Goal: Information Seeking & Learning: Check status

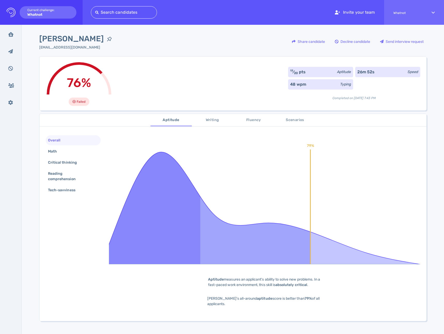
click at [204, 119] on span "Writing" at bounding box center [212, 120] width 35 height 6
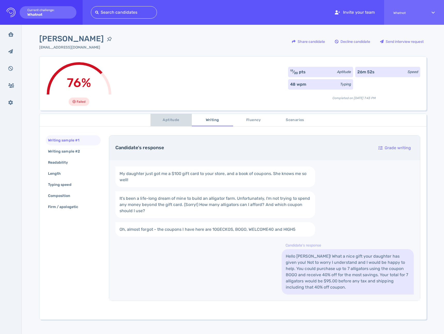
click at [167, 118] on span "Aptitude" at bounding box center [171, 120] width 35 height 6
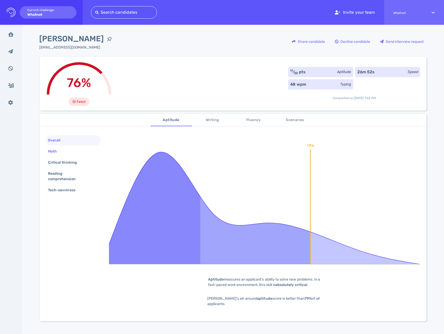
click at [61, 155] on div "Math" at bounding box center [73, 151] width 55 height 10
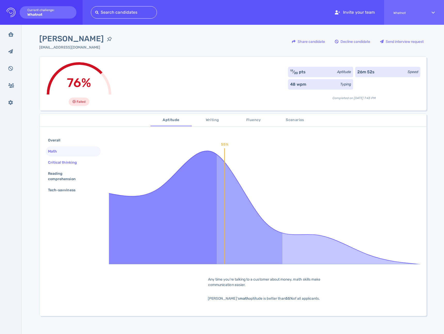
click at [60, 161] on div "Critical thinking" at bounding box center [65, 162] width 36 height 7
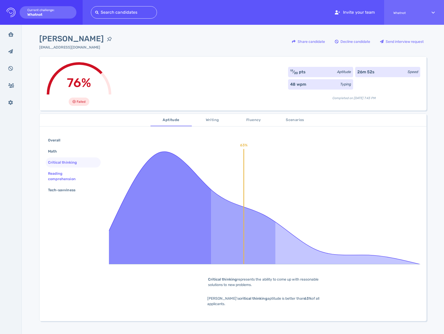
click at [58, 174] on div "Reading comprehension" at bounding box center [71, 176] width 48 height 13
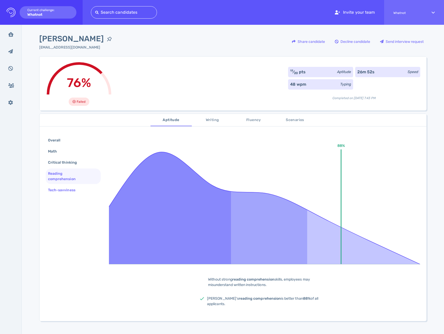
click at [58, 189] on div "Tech-savviness" at bounding box center [64, 189] width 35 height 7
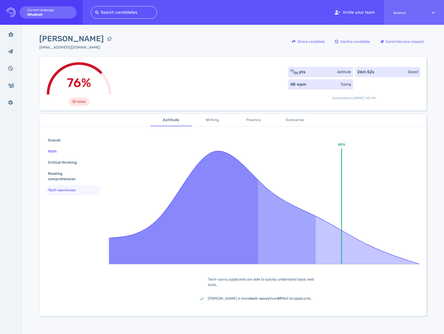
click at [54, 149] on div "Math" at bounding box center [55, 151] width 16 height 7
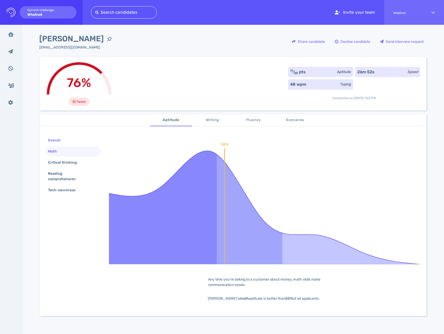
click at [56, 140] on div "Overall" at bounding box center [57, 140] width 20 height 7
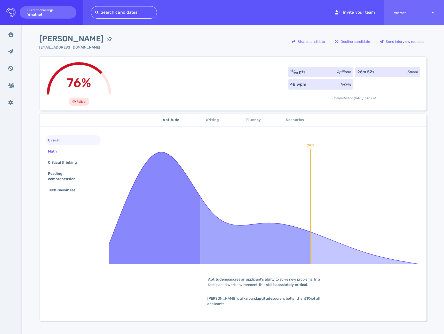
click at [55, 149] on div "Math" at bounding box center [55, 151] width 16 height 7
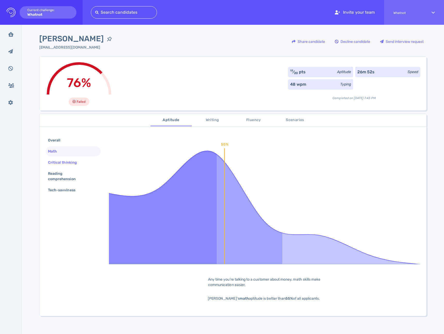
click at [53, 161] on div "Critical thinking" at bounding box center [65, 162] width 36 height 7
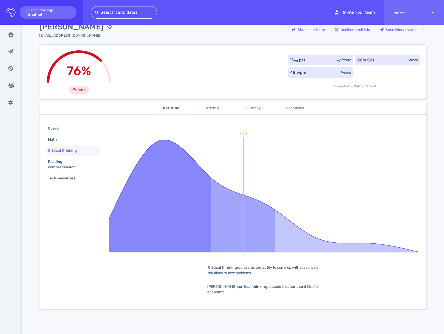
scroll to position [40, 0]
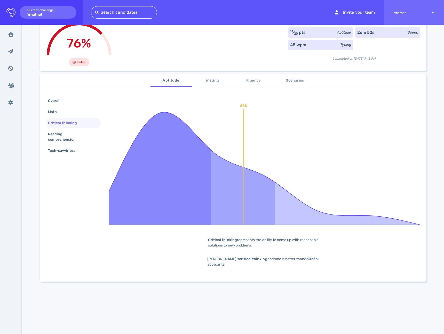
click at [216, 83] on span "Writing" at bounding box center [212, 80] width 35 height 6
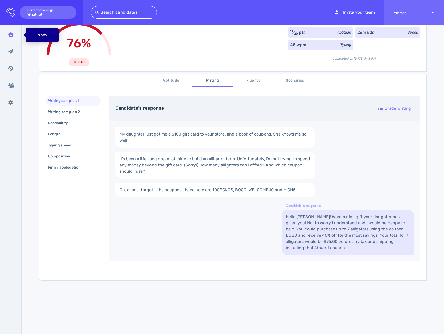
click at [15, 36] on div "Inbox" at bounding box center [10, 34] width 13 height 13
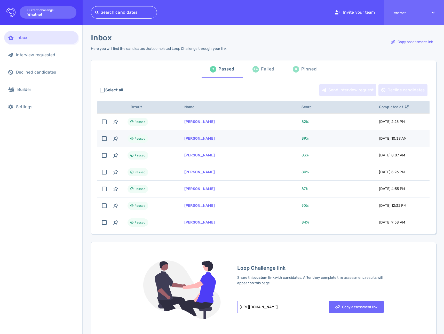
click at [185, 142] on td "Daniel Hoidal" at bounding box center [236, 138] width 117 height 17
click at [184, 142] on td "Daniel Hoidal" at bounding box center [236, 138] width 117 height 17
checkbox input "false"
click at [115, 139] on icon "button" at bounding box center [115, 138] width 5 height 5
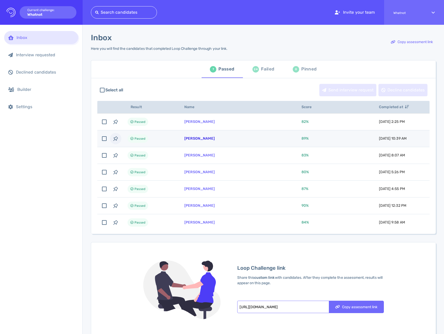
click at [196, 139] on link "Daniel Hoidal" at bounding box center [199, 138] width 30 height 4
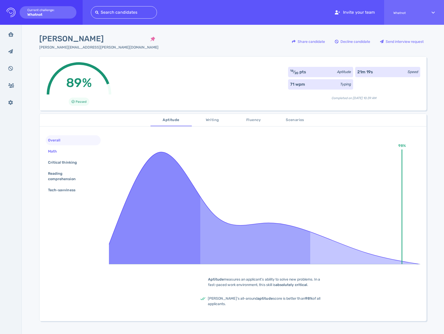
click at [59, 152] on div "Math" at bounding box center [55, 151] width 16 height 7
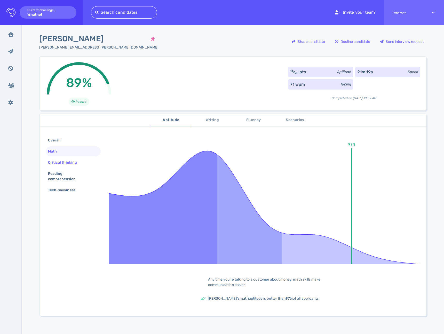
click at [59, 160] on div "Critical thinking" at bounding box center [65, 162] width 36 height 7
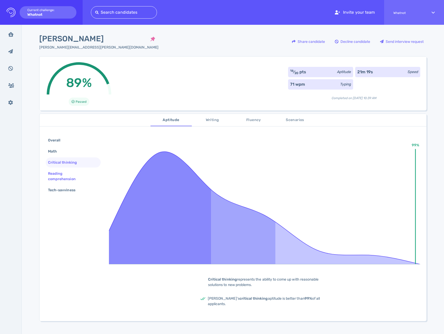
click at [62, 175] on div "Reading comprehension" at bounding box center [71, 176] width 48 height 13
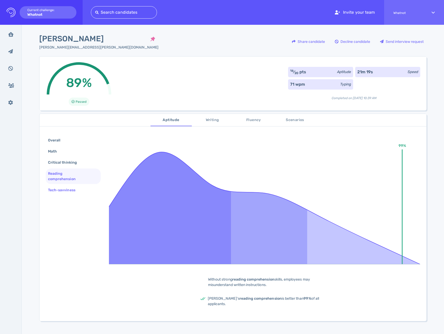
click at [61, 190] on div "Tech-savviness" at bounding box center [64, 189] width 35 height 7
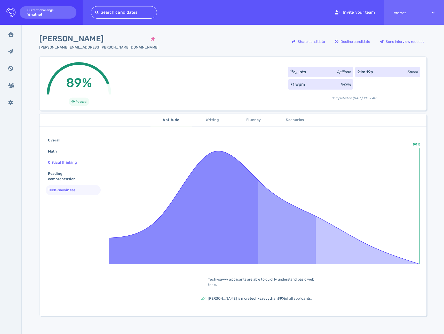
click at [58, 162] on div "Critical thinking" at bounding box center [65, 162] width 36 height 7
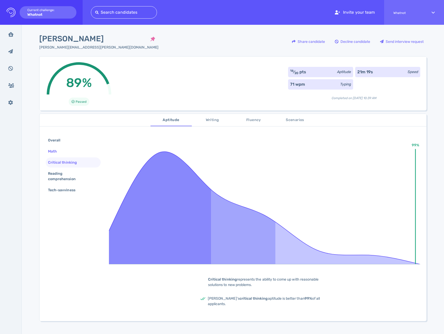
click at [53, 153] on div "Math" at bounding box center [55, 151] width 16 height 7
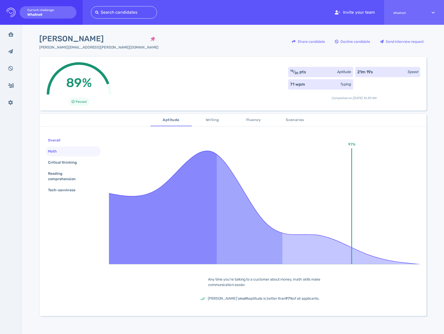
click at [51, 140] on div "Overall" at bounding box center [57, 140] width 20 height 7
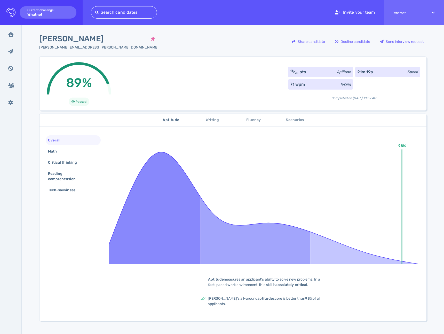
click at [206, 123] on span "Writing" at bounding box center [212, 120] width 35 height 6
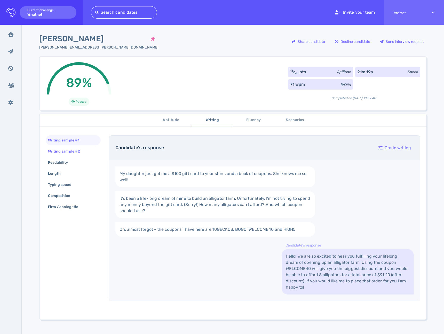
click at [61, 151] on div "Writing sample #2" at bounding box center [66, 151] width 39 height 7
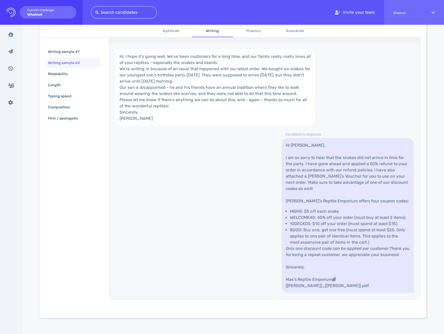
scroll to position [190, 0]
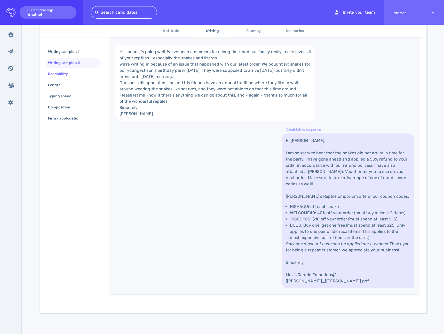
click at [56, 76] on div "Readability" at bounding box center [60, 73] width 27 height 7
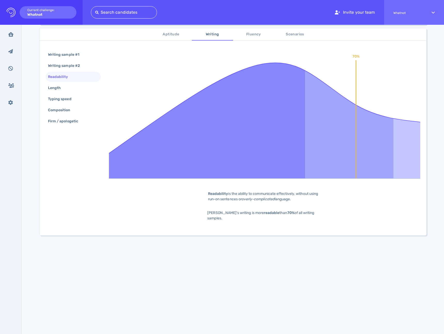
scroll to position [86, 0]
click at [53, 88] on div "Length" at bounding box center [57, 87] width 20 height 7
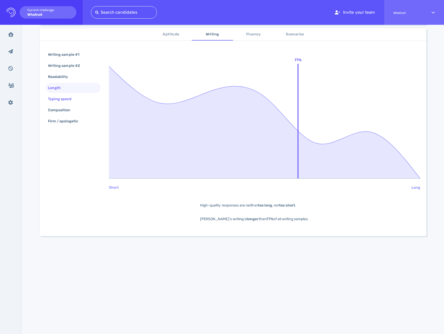
click at [51, 95] on div "Typing speed" at bounding box center [62, 98] width 31 height 7
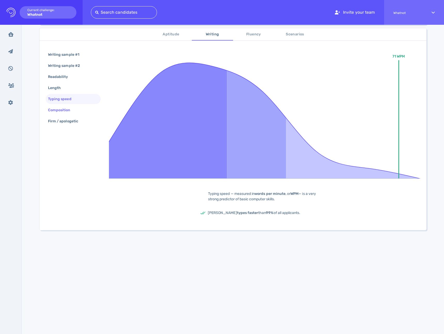
click at [51, 114] on div "Composition" at bounding box center [73, 110] width 55 height 10
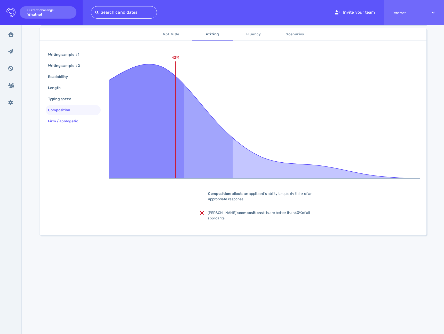
click at [53, 125] on div "Firm / apologetic" at bounding box center [65, 120] width 37 height 7
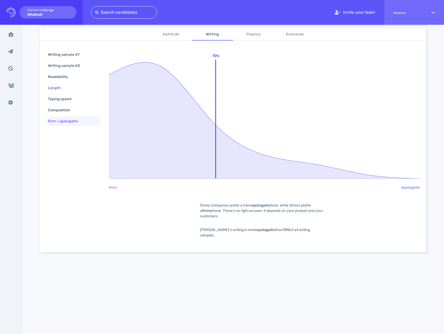
scroll to position [0, 0]
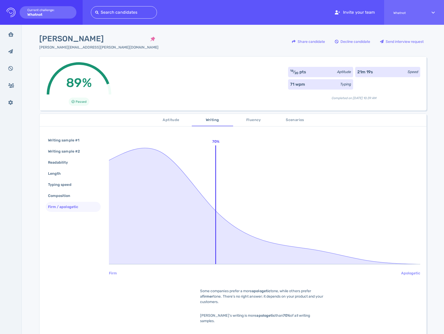
click at [249, 120] on span "Fluency" at bounding box center [253, 120] width 35 height 6
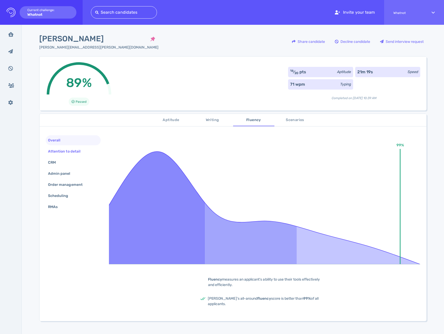
click at [75, 152] on div "Attention to detail" at bounding box center [67, 151] width 40 height 7
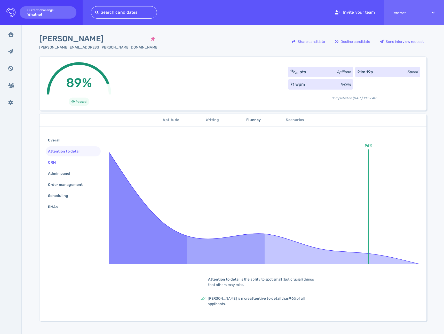
click at [52, 162] on div "CRM" at bounding box center [54, 162] width 15 height 7
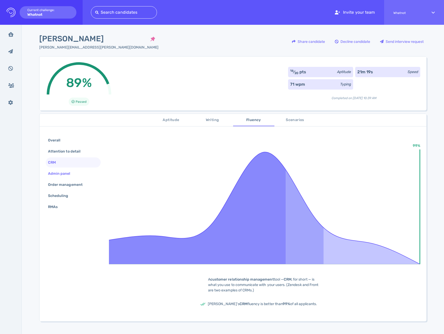
click at [54, 172] on div "Admin panel" at bounding box center [62, 173] width 30 height 7
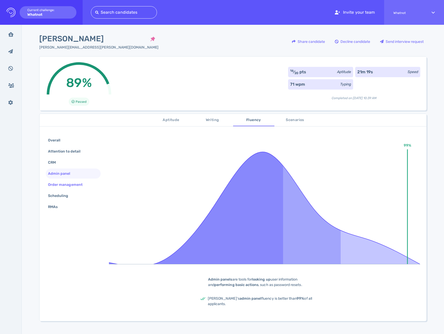
click at [53, 183] on div "Order management" at bounding box center [68, 184] width 42 height 7
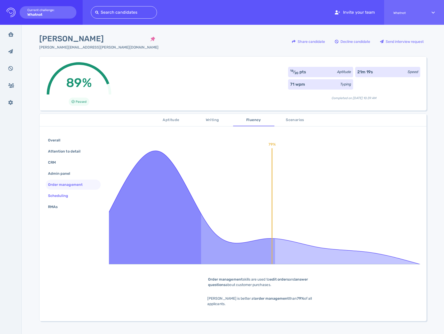
click at [55, 198] on div "Scheduling" at bounding box center [61, 195] width 28 height 7
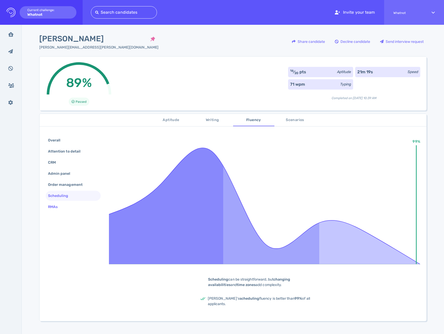
click at [54, 210] on div "RMAs" at bounding box center [55, 206] width 17 height 7
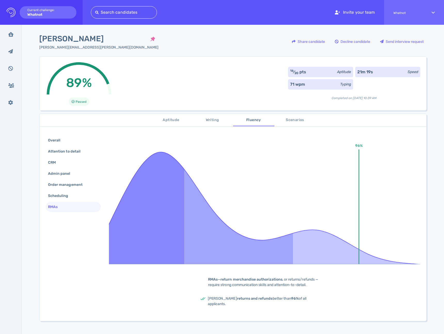
click at [285, 118] on span "Scenarios" at bounding box center [295, 120] width 35 height 6
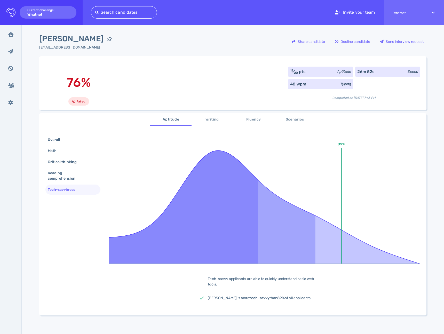
click at [281, 123] on span "Scenarios" at bounding box center [294, 119] width 35 height 6
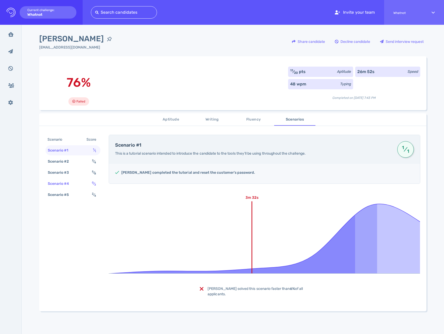
click at [73, 183] on div "Scenario #4" at bounding box center [61, 183] width 29 height 7
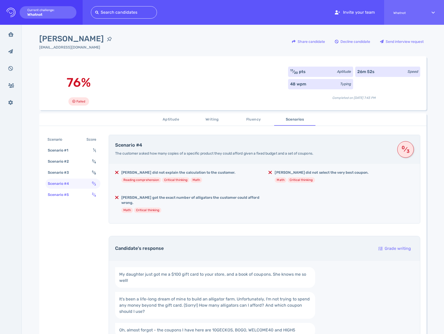
click at [68, 194] on div "Scenario #5" at bounding box center [61, 194] width 29 height 7
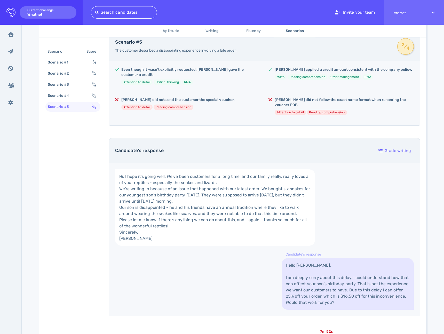
scroll to position [28, 0]
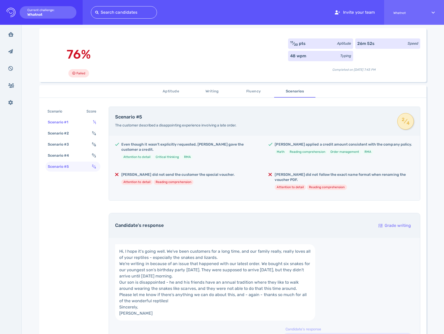
click at [73, 127] on div "Scenario #1 1 ⁄ 1" at bounding box center [72, 122] width 55 height 10
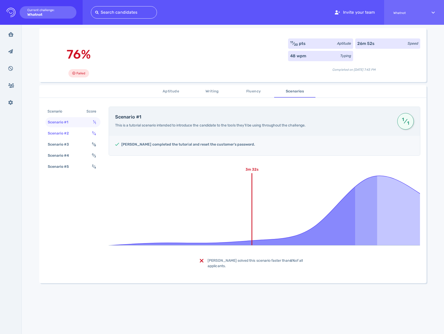
click at [71, 132] on div "Scenario #2" at bounding box center [61, 133] width 29 height 7
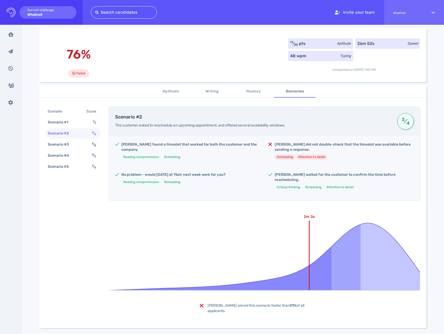
click at [68, 114] on div "Scenario Score" at bounding box center [72, 112] width 55 height 10
click at [65, 126] on div "Scenario #1" at bounding box center [61, 122] width 28 height 7
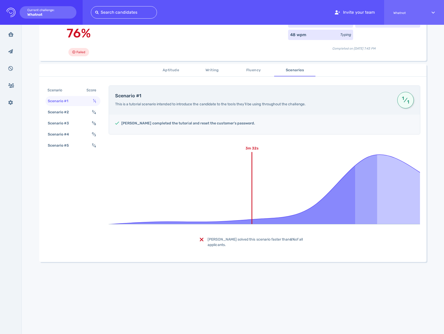
scroll to position [27, 0]
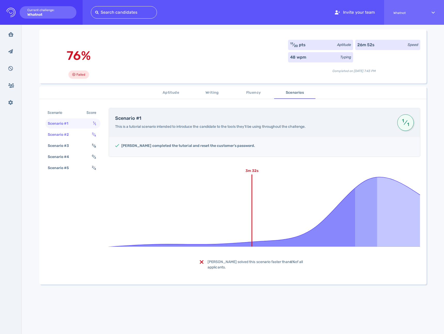
click at [75, 140] on div "Scenario #2 3 ⁄ 4" at bounding box center [72, 135] width 55 height 10
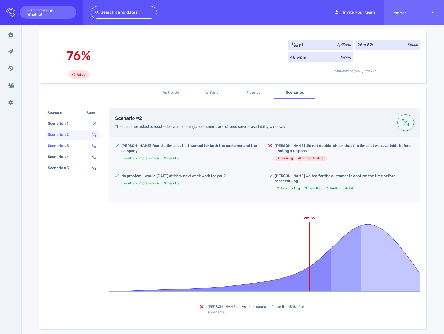
click at [70, 150] on div "Scenario #3 5 ⁄ 8" at bounding box center [72, 146] width 55 height 10
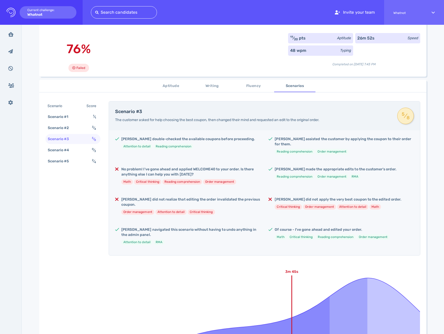
scroll to position [61, 0]
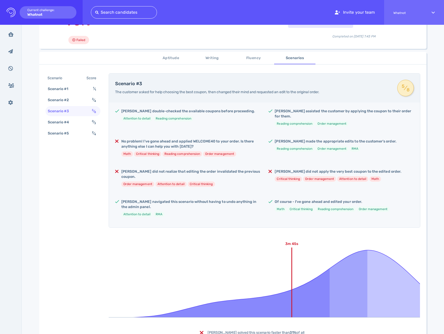
click at [149, 169] on h5 "Melissa did not realize that editing the order invalidated the previous coupon." at bounding box center [190, 174] width 139 height 10
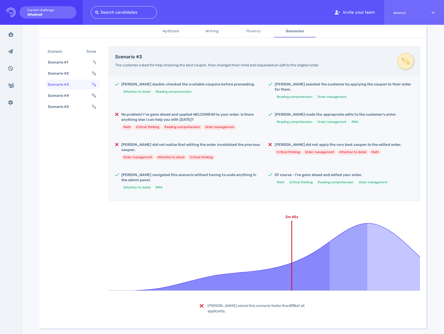
scroll to position [0, 0]
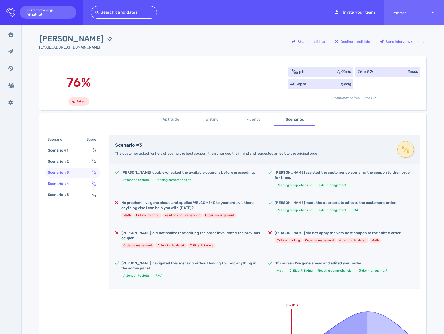
click at [70, 181] on div "Scenario #4" at bounding box center [61, 183] width 29 height 7
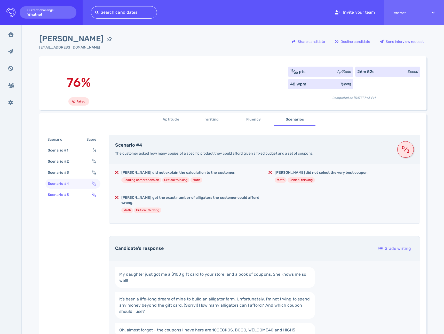
click at [64, 192] on div "Scenario #5" at bounding box center [61, 194] width 29 height 7
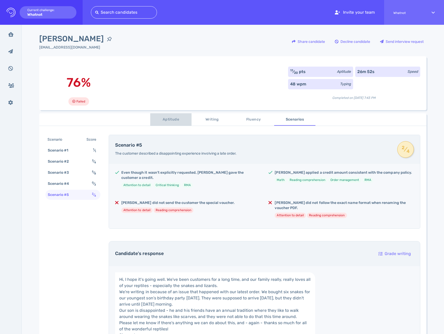
click at [166, 121] on span "Aptitude" at bounding box center [170, 119] width 35 height 6
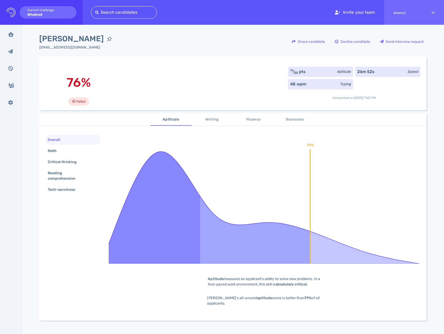
click at [206, 122] on span "Writing" at bounding box center [212, 119] width 35 height 6
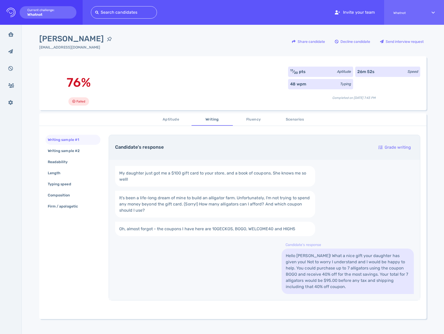
click at [176, 122] on span "Aptitude" at bounding box center [170, 119] width 35 height 6
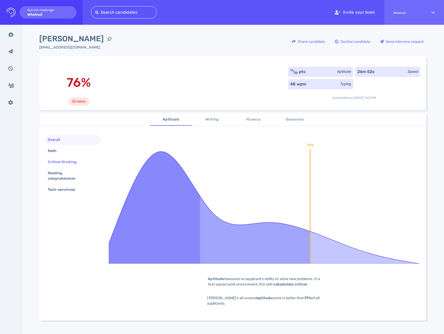
click at [50, 164] on div "Critical thinking" at bounding box center [65, 161] width 36 height 7
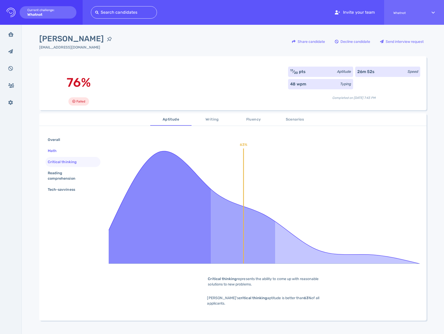
click at [50, 151] on div "Math" at bounding box center [55, 150] width 16 height 7
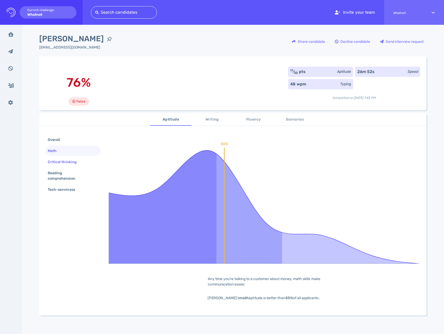
click at [50, 162] on div "Critical thinking" at bounding box center [65, 161] width 36 height 7
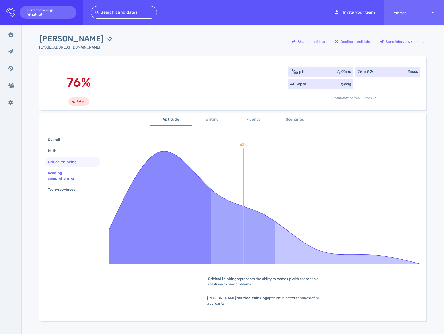
click at [52, 172] on div "Reading comprehension" at bounding box center [71, 175] width 48 height 13
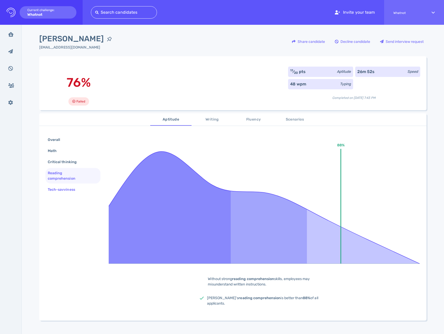
click at [55, 189] on div "Tech-savviness" at bounding box center [64, 189] width 35 height 7
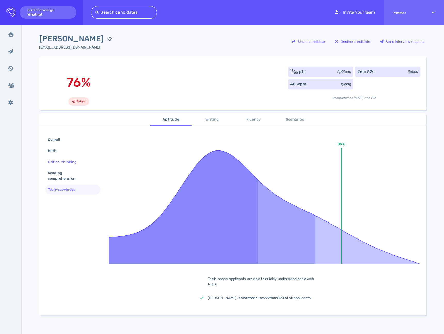
click at [57, 161] on div "Critical thinking" at bounding box center [65, 161] width 36 height 7
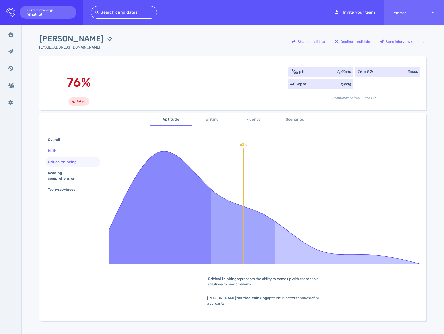
click at [53, 150] on div "Math" at bounding box center [55, 150] width 16 height 7
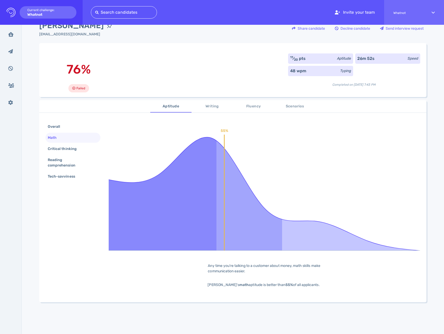
scroll to position [40, 0]
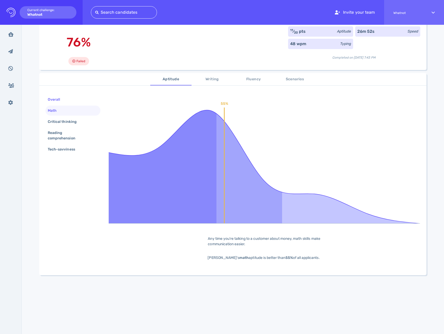
click at [59, 101] on div "Overall" at bounding box center [57, 99] width 20 height 7
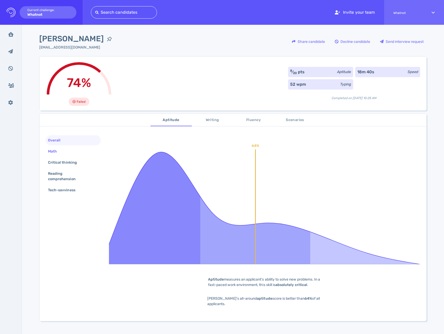
click at [65, 153] on div "Math" at bounding box center [73, 151] width 55 height 10
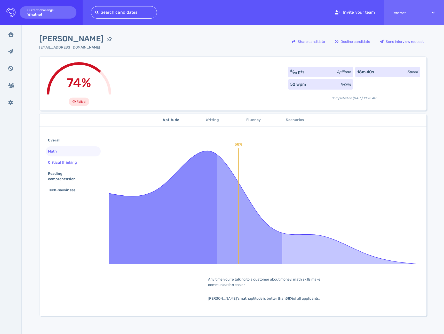
click at [65, 160] on div "Critical thinking" at bounding box center [65, 162] width 36 height 7
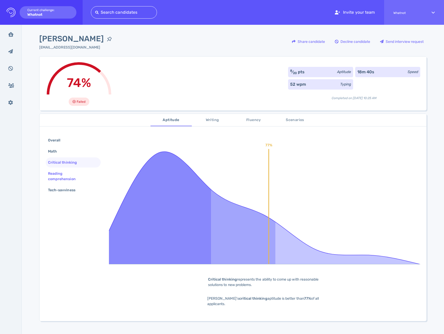
click at [63, 173] on div "Reading comprehension" at bounding box center [71, 176] width 48 height 13
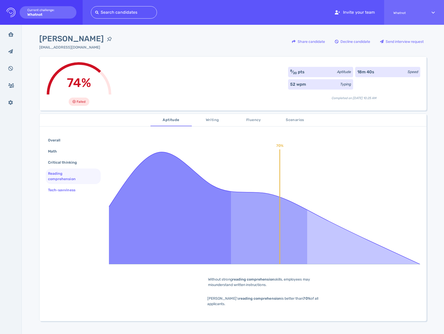
click at [61, 192] on div "Tech-savviness" at bounding box center [64, 189] width 35 height 7
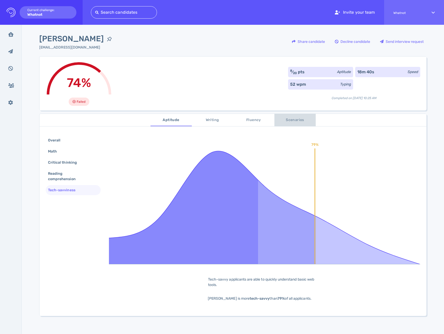
click at [287, 121] on span "Scenarios" at bounding box center [295, 120] width 35 height 6
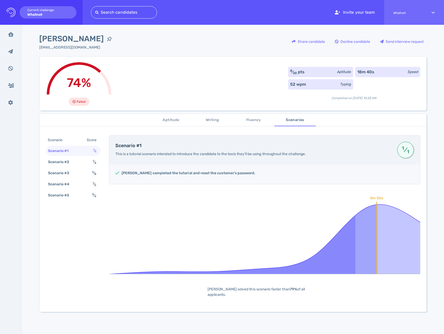
scroll to position [1, 0]
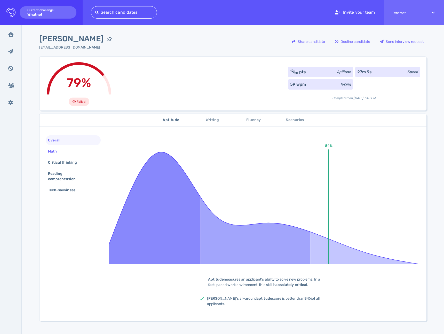
click at [50, 149] on div "Math" at bounding box center [55, 151] width 16 height 7
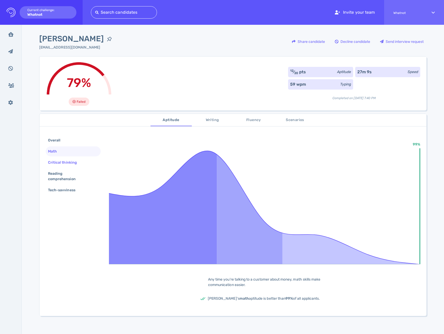
click at [53, 161] on div "Critical thinking" at bounding box center [65, 162] width 36 height 7
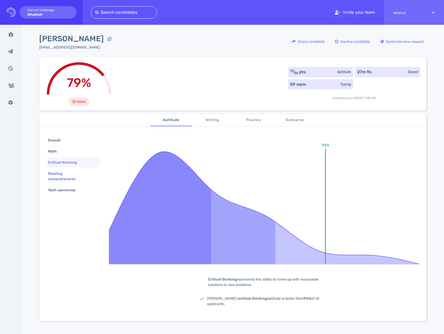
click at [55, 174] on div "Reading comprehension" at bounding box center [71, 176] width 48 height 13
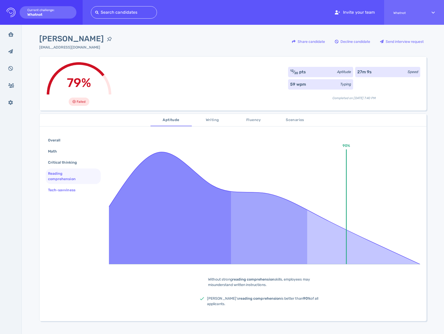
click at [56, 186] on div "Tech-savviness" at bounding box center [64, 189] width 35 height 7
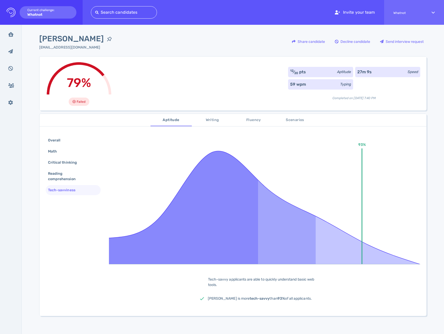
click at [212, 119] on span "Writing" at bounding box center [212, 120] width 35 height 6
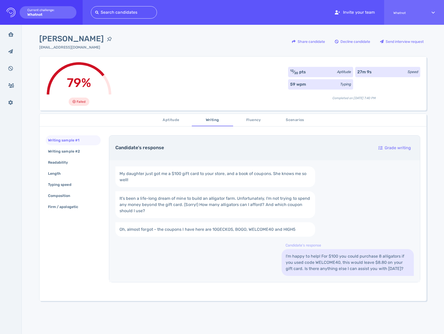
click at [304, 119] on span "Scenarios" at bounding box center [295, 120] width 35 height 6
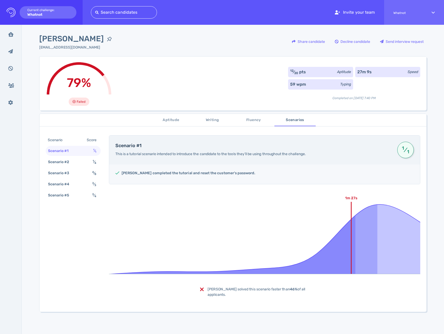
click at [208, 113] on div "Aptitude Writing Fluency Scenarios Scenario Score Scenario #1 1 ⁄ 1 Scenario #2…" at bounding box center [232, 259] width 387 height 297
click at [207, 116] on button "Writing" at bounding box center [212, 120] width 41 height 12
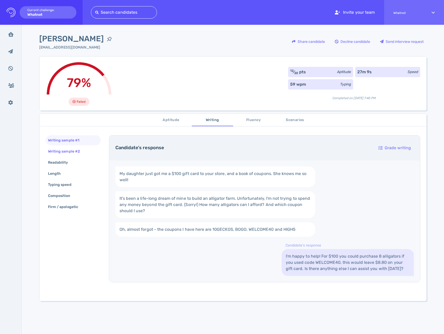
click at [67, 152] on div "Writing sample #2" at bounding box center [66, 151] width 39 height 7
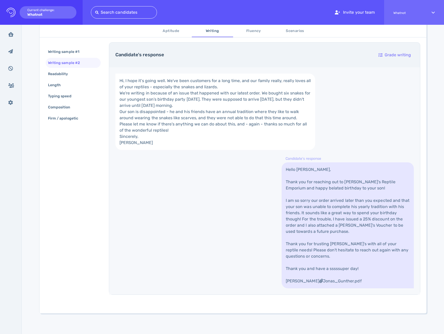
scroll to position [156, 0]
click at [69, 53] on div "Writing sample #1" at bounding box center [66, 51] width 38 height 7
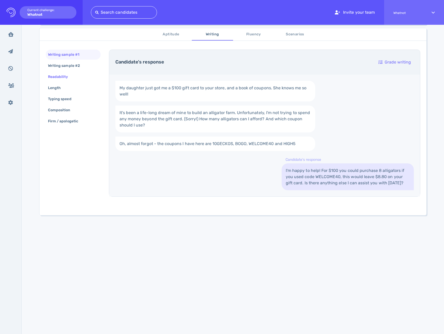
click at [63, 77] on div "Readability" at bounding box center [60, 76] width 27 height 7
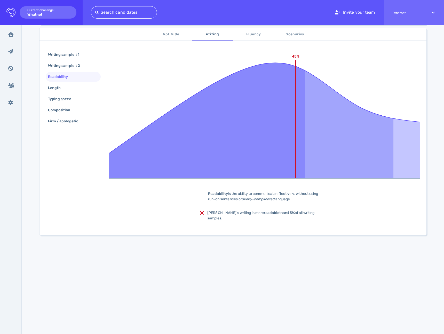
click at [66, 69] on div "Writing sample #2" at bounding box center [66, 65] width 39 height 7
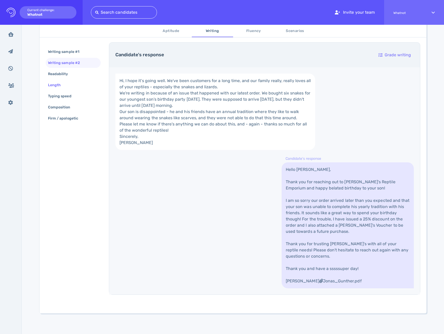
click at [61, 87] on div "Length" at bounding box center [57, 84] width 20 height 7
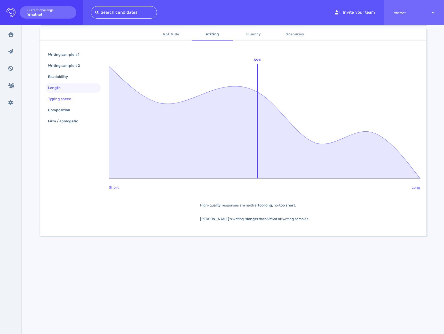
click at [60, 98] on div "Typing speed" at bounding box center [62, 98] width 31 height 7
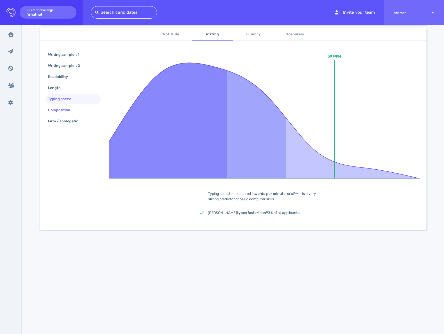
click at [60, 111] on div "Composition" at bounding box center [62, 109] width 30 height 7
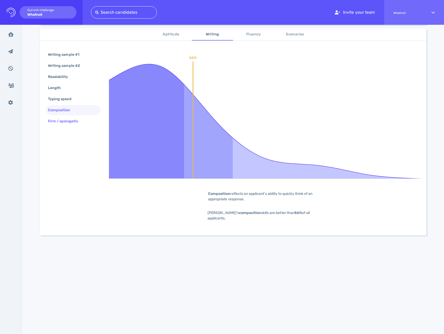
click at [59, 122] on div "Firm / apologetic" at bounding box center [65, 120] width 37 height 7
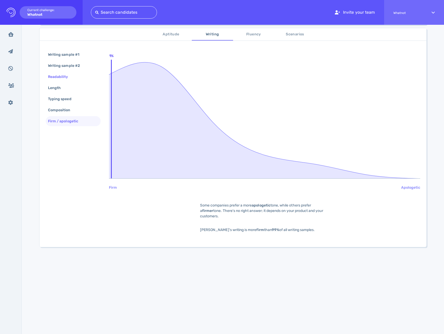
click at [57, 78] on div "Readability" at bounding box center [60, 76] width 27 height 7
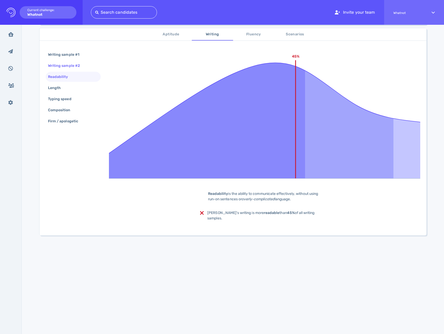
click at [59, 67] on div "Writing sample #2" at bounding box center [66, 65] width 39 height 7
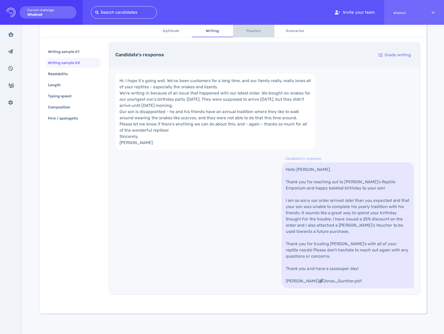
click at [258, 29] on span "Fluency" at bounding box center [253, 31] width 35 height 6
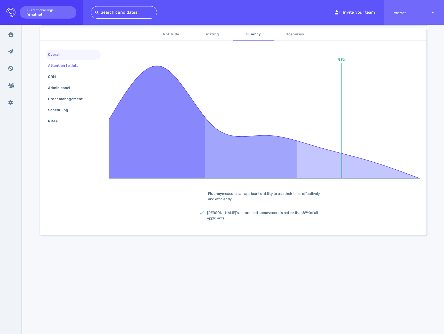
click at [51, 68] on div "Attention to detail" at bounding box center [67, 65] width 40 height 7
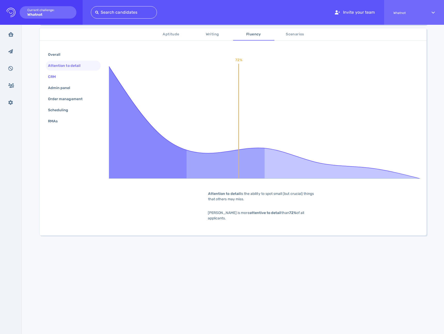
click at [50, 74] on div "CRM" at bounding box center [54, 76] width 15 height 7
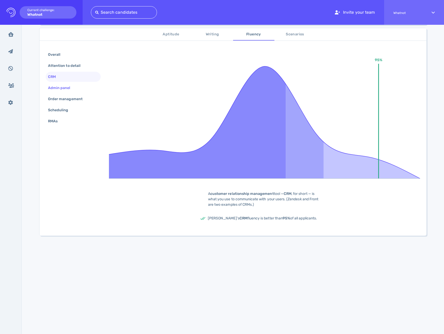
click at [52, 83] on div "Admin panel" at bounding box center [73, 88] width 55 height 10
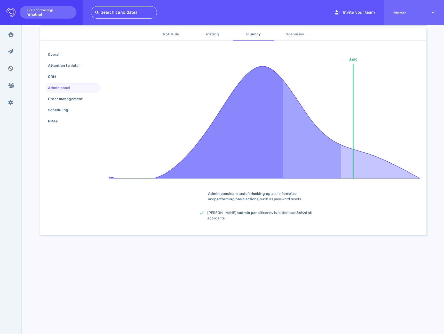
click at [51, 93] on div "Overall Attention to detail CRM Admin panel Order management Scheduling RMAs" at bounding box center [73, 89] width 55 height 78
click at [50, 99] on div "Order management" at bounding box center [68, 98] width 42 height 7
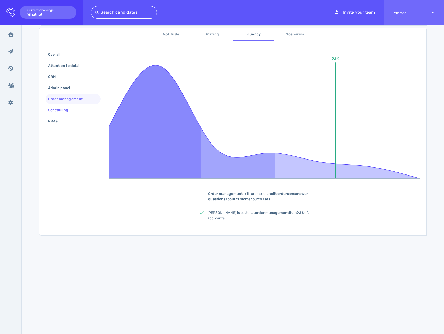
click at [51, 107] on div "Scheduling" at bounding box center [61, 109] width 28 height 7
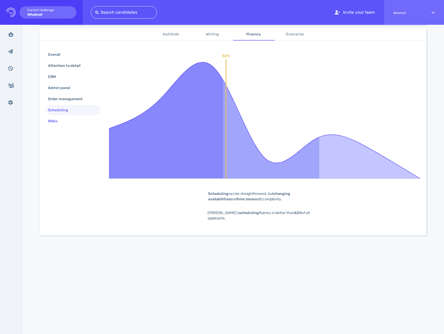
click at [52, 119] on div "RMAs" at bounding box center [55, 120] width 17 height 7
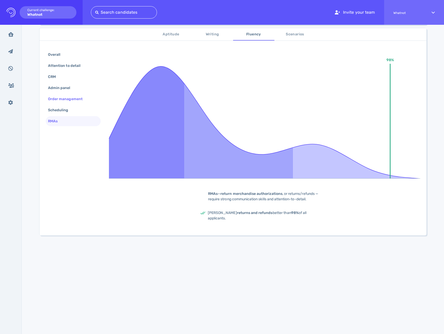
click at [62, 99] on div "Order management" at bounding box center [68, 98] width 42 height 7
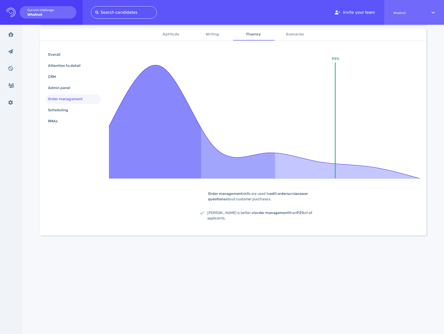
click at [59, 82] on div "Overall Attention to detail CRM Admin panel Order management Scheduling RMAs" at bounding box center [73, 89] width 55 height 78
click at [59, 88] on div "Admin panel" at bounding box center [62, 87] width 30 height 7
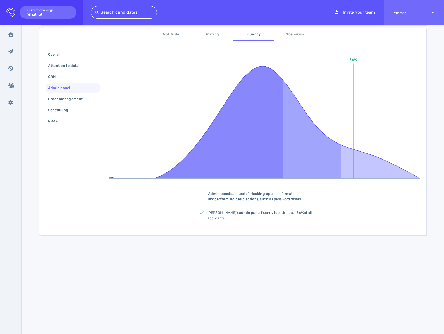
drag, startPoint x: 60, startPoint y: 104, endPoint x: 56, endPoint y: 115, distance: 12.5
click at [58, 112] on div "Overall Attention to detail CRM Admin panel Order management Scheduling RMAs" at bounding box center [73, 89] width 55 height 78
click at [57, 112] on div "Scheduling" at bounding box center [61, 109] width 28 height 7
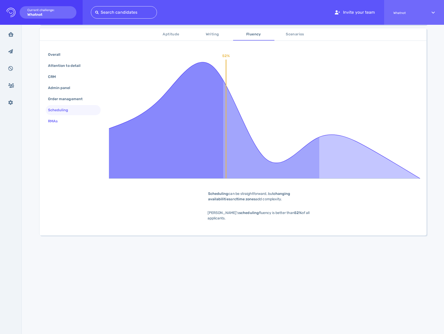
click at [54, 122] on div "RMAs" at bounding box center [55, 120] width 17 height 7
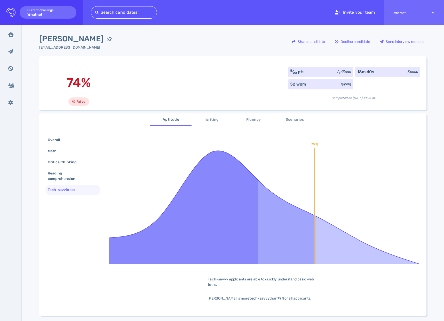
click at [12, 14] on icon "Logo Created with Sketch." at bounding box center [10, 12] width 9 height 9
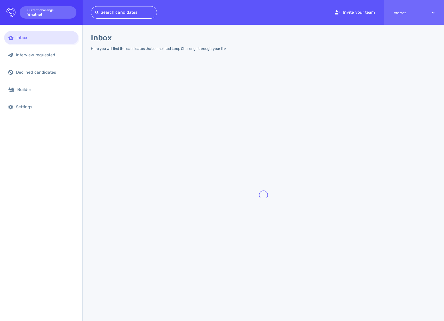
click at [17, 37] on div "Inbox" at bounding box center [46, 37] width 58 height 5
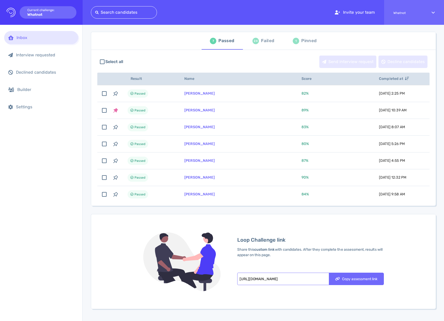
scroll to position [4, 0]
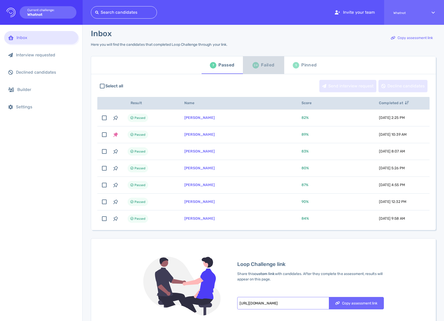
click at [263, 65] on div "Failed" at bounding box center [267, 65] width 13 height 8
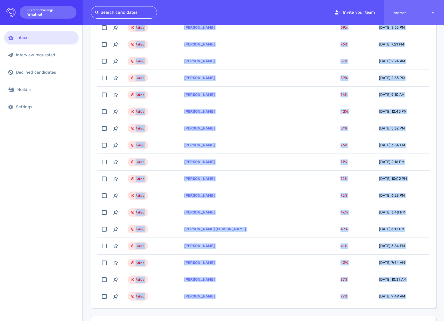
scroll to position [237, 0]
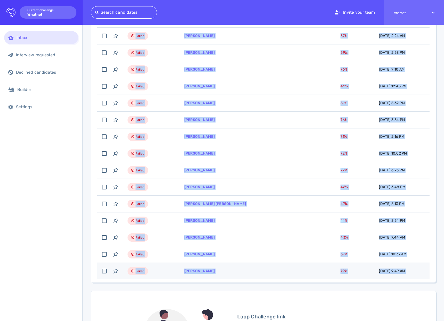
drag, startPoint x: 179, startPoint y: 77, endPoint x: 419, endPoint y: 271, distance: 308.5
click at [419, 271] on tbody "Failed [PERSON_NAME] 76 % [DATE] 7:43 PM [DATE] 7:43 PM Failed [PERSON_NAME] 77…" at bounding box center [263, 78] width 332 height 403
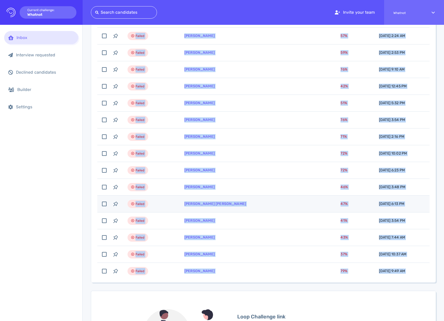
copy tbody "[PERSON_NAME] 76 % [DATE] 7:43 PM [DATE] 7:43 PM Failed [PERSON_NAME] 77 % [DAT…"
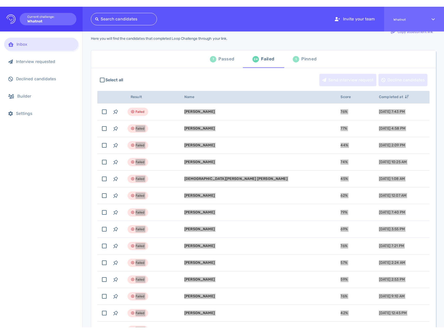
scroll to position [15, 0]
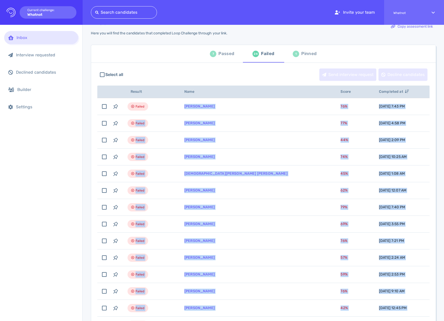
click at [214, 54] on div "7" at bounding box center [213, 54] width 6 height 6
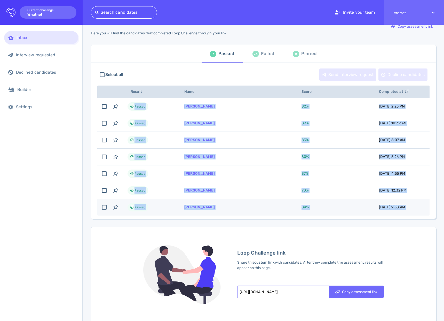
drag, startPoint x: 155, startPoint y: 125, endPoint x: 408, endPoint y: 209, distance: 267.0
click at [408, 209] on tbody "Passed [PERSON_NAME] 82 % [DATE] 2:25 PM [DATE] 2:25 PM Passed [PERSON_NAME] 89…" at bounding box center [263, 156] width 332 height 117
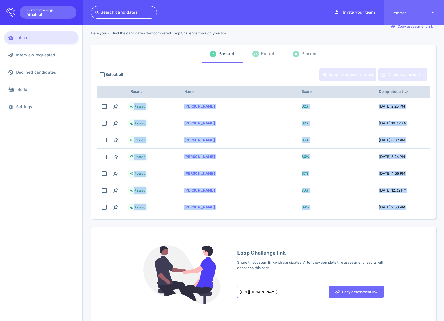
copy tbody "Passed [PERSON_NAME] 82 % [DATE] 2:25 PM [DATE] 2:25 PM Passed [PERSON_NAME] 89…"
